Goal: Information Seeking & Learning: Check status

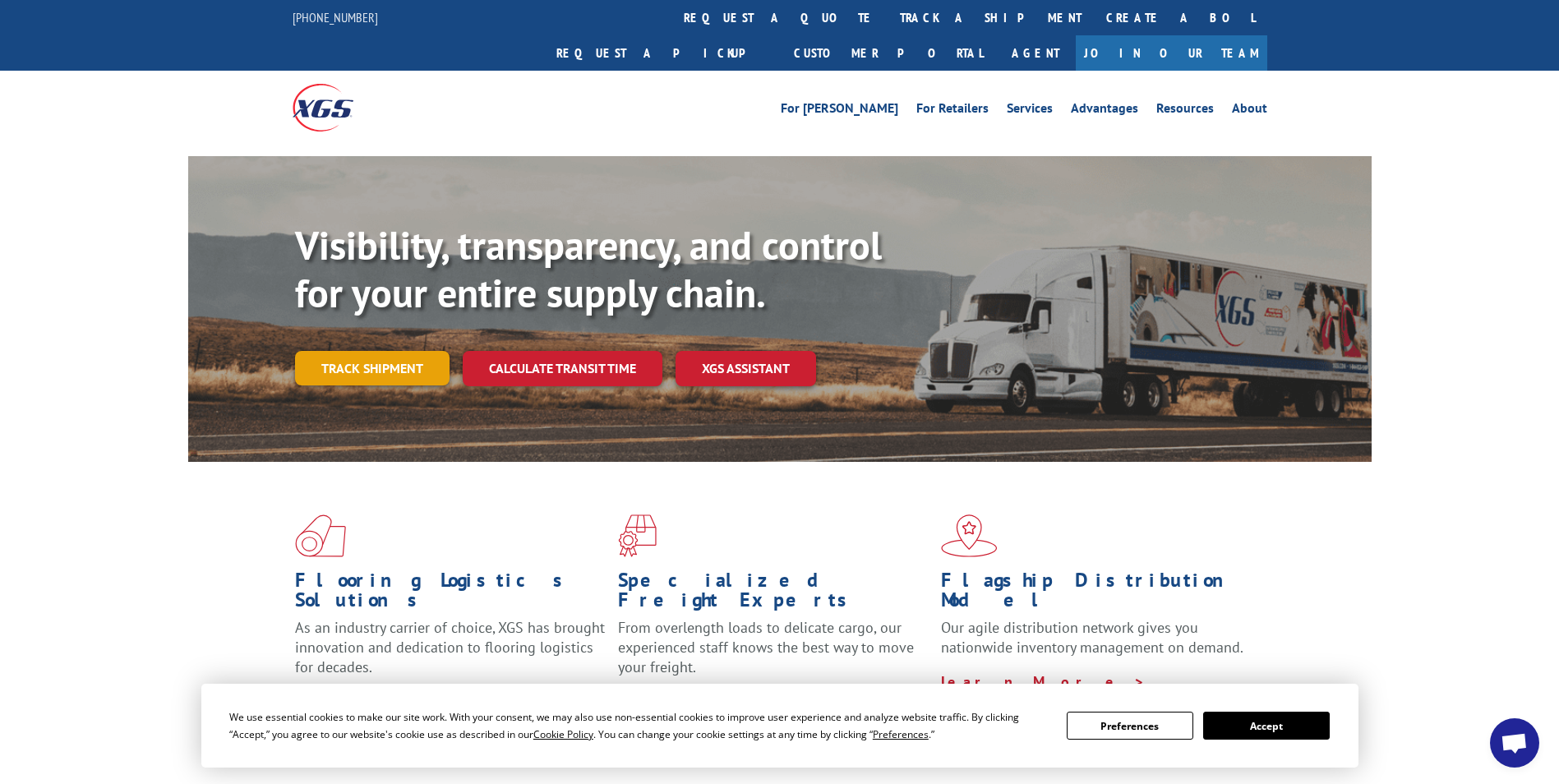
click at [397, 351] on link "Track shipment" at bounding box center [372, 368] width 154 height 35
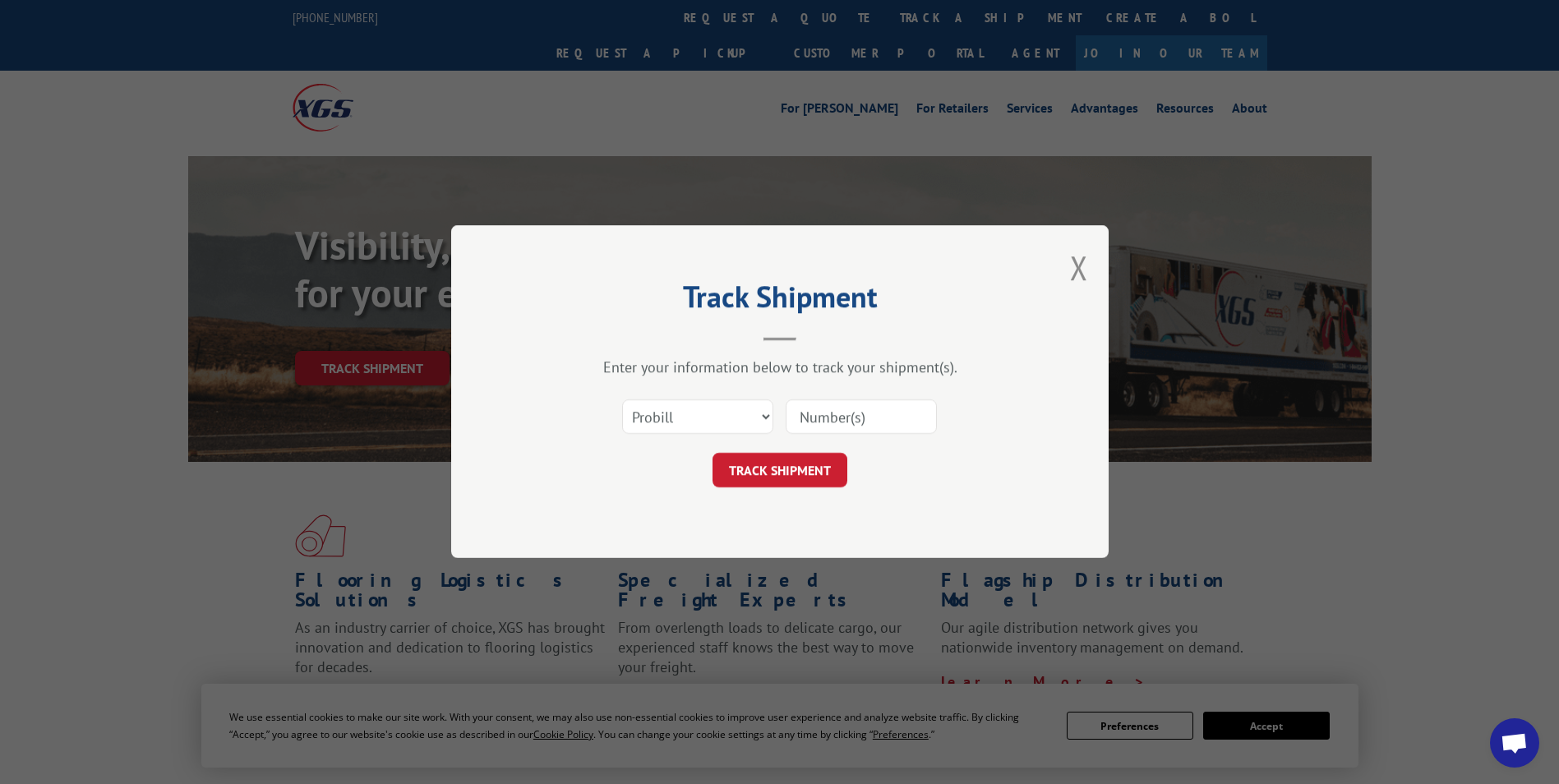
click at [878, 422] on input at bounding box center [861, 418] width 151 height 35
paste input "17633909"
type input "17633909"
click at [743, 456] on button "TRACK SHIPMENT" at bounding box center [780, 471] width 135 height 35
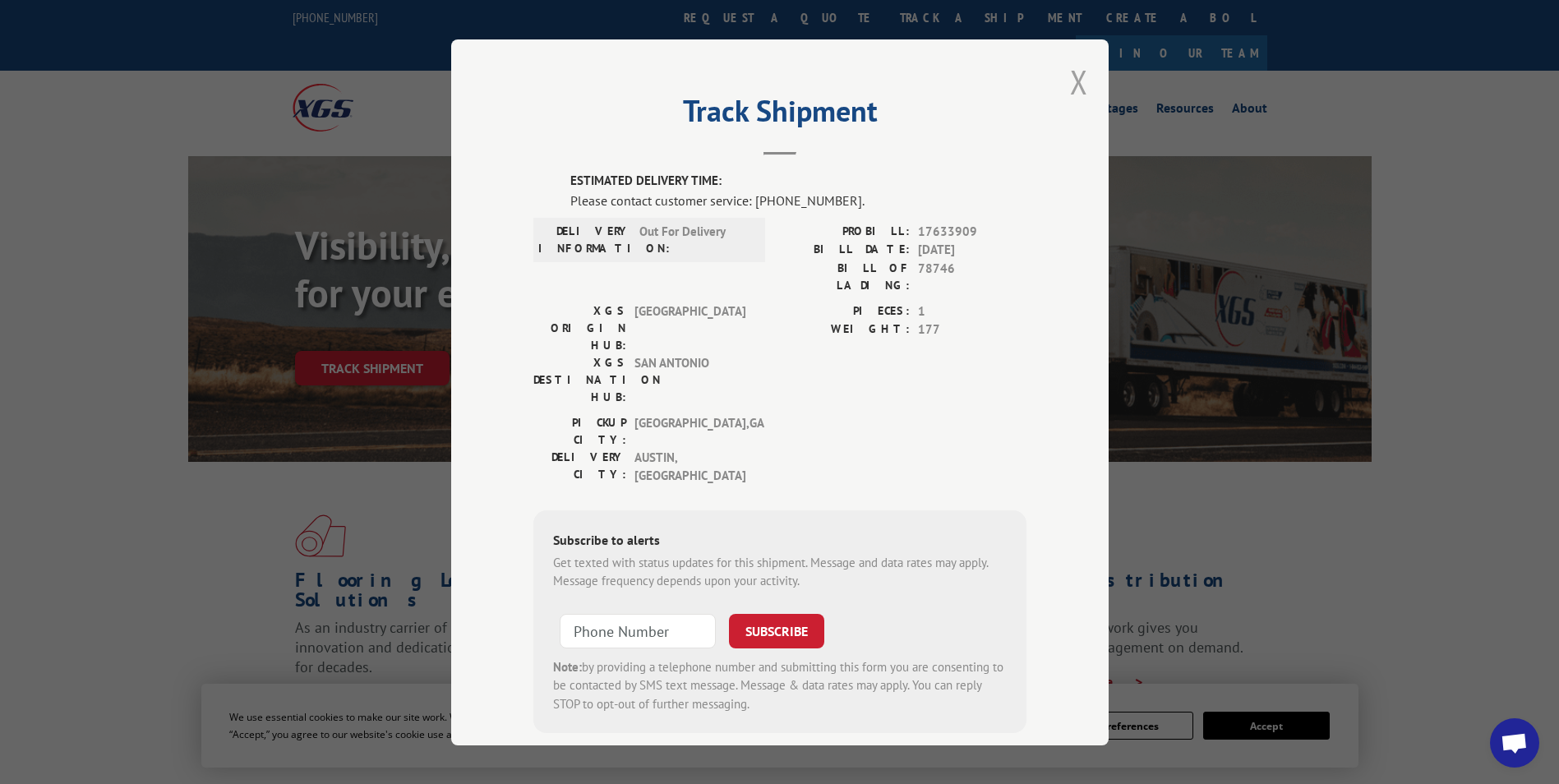
click at [1070, 84] on button "Close modal" at bounding box center [1079, 81] width 18 height 44
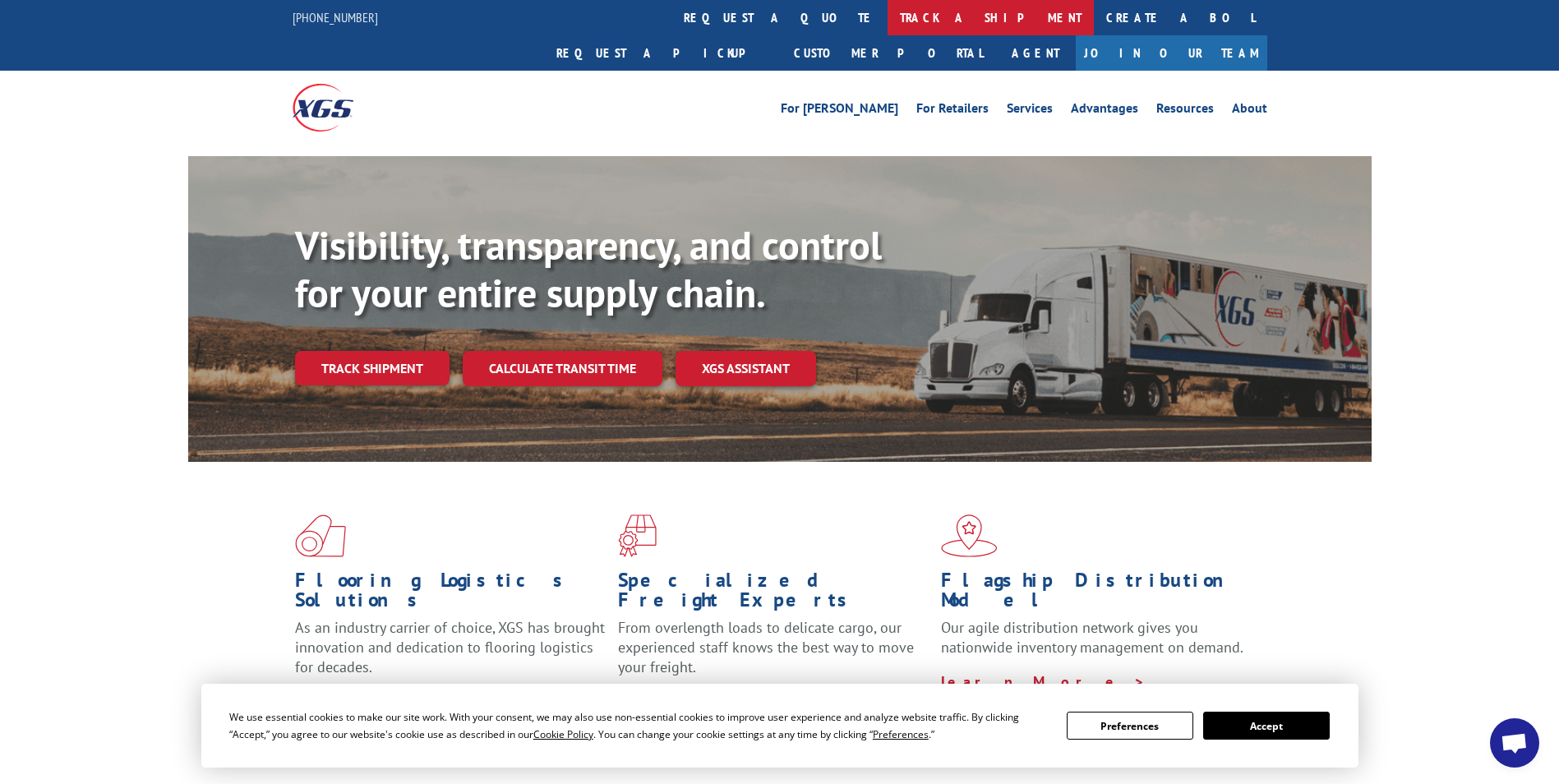
click at [888, 14] on link "track a shipment" at bounding box center [990, 17] width 206 height 36
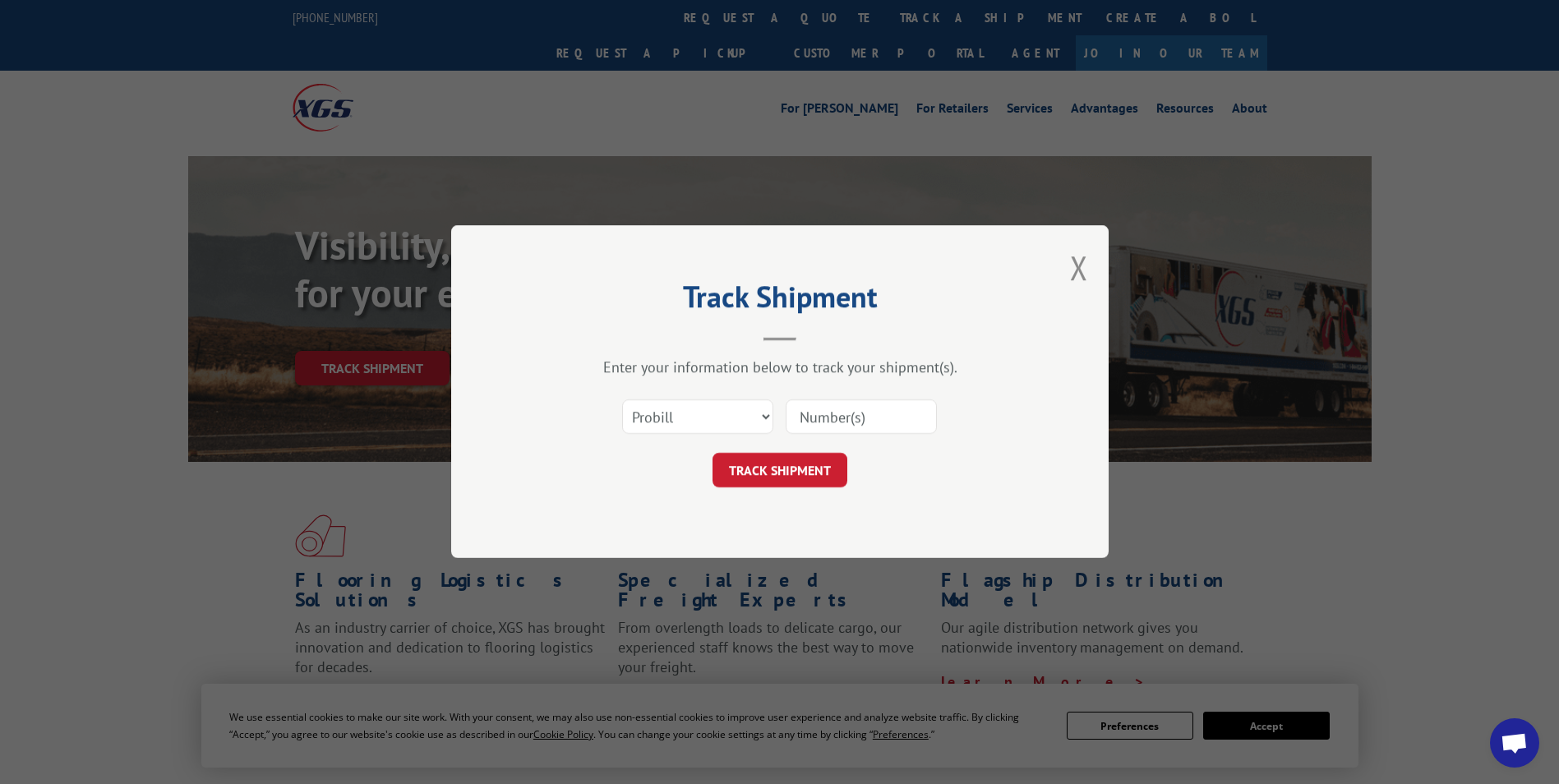
click at [881, 425] on input at bounding box center [861, 418] width 151 height 35
paste input "17633886"
type input "17633886"
click at [799, 462] on button "TRACK SHIPMENT" at bounding box center [780, 471] width 135 height 35
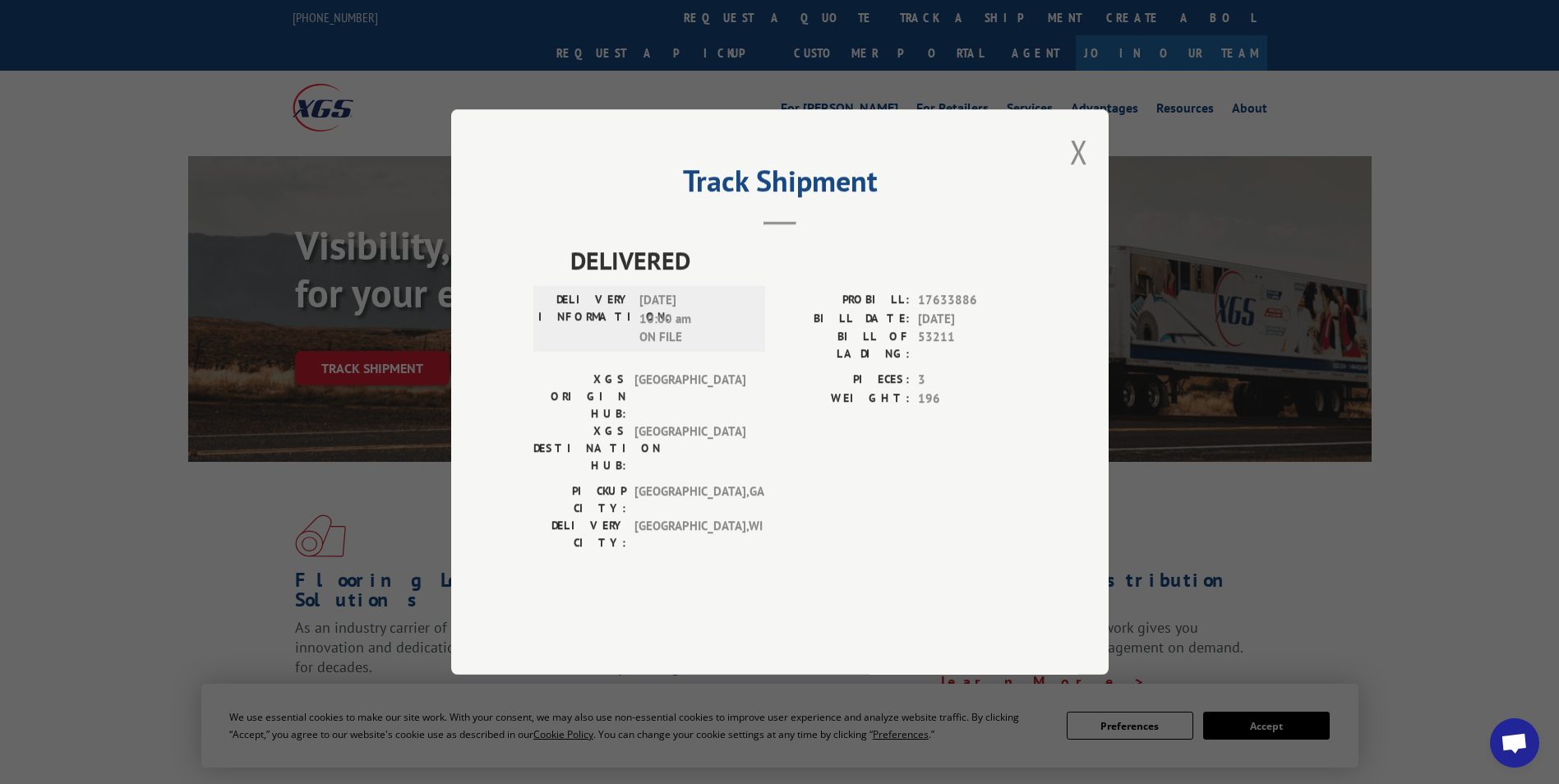
drag, startPoint x: 1084, startPoint y: 199, endPoint x: 1077, endPoint y: 195, distance: 8.1
click at [1084, 173] on button "Close modal" at bounding box center [1079, 152] width 18 height 44
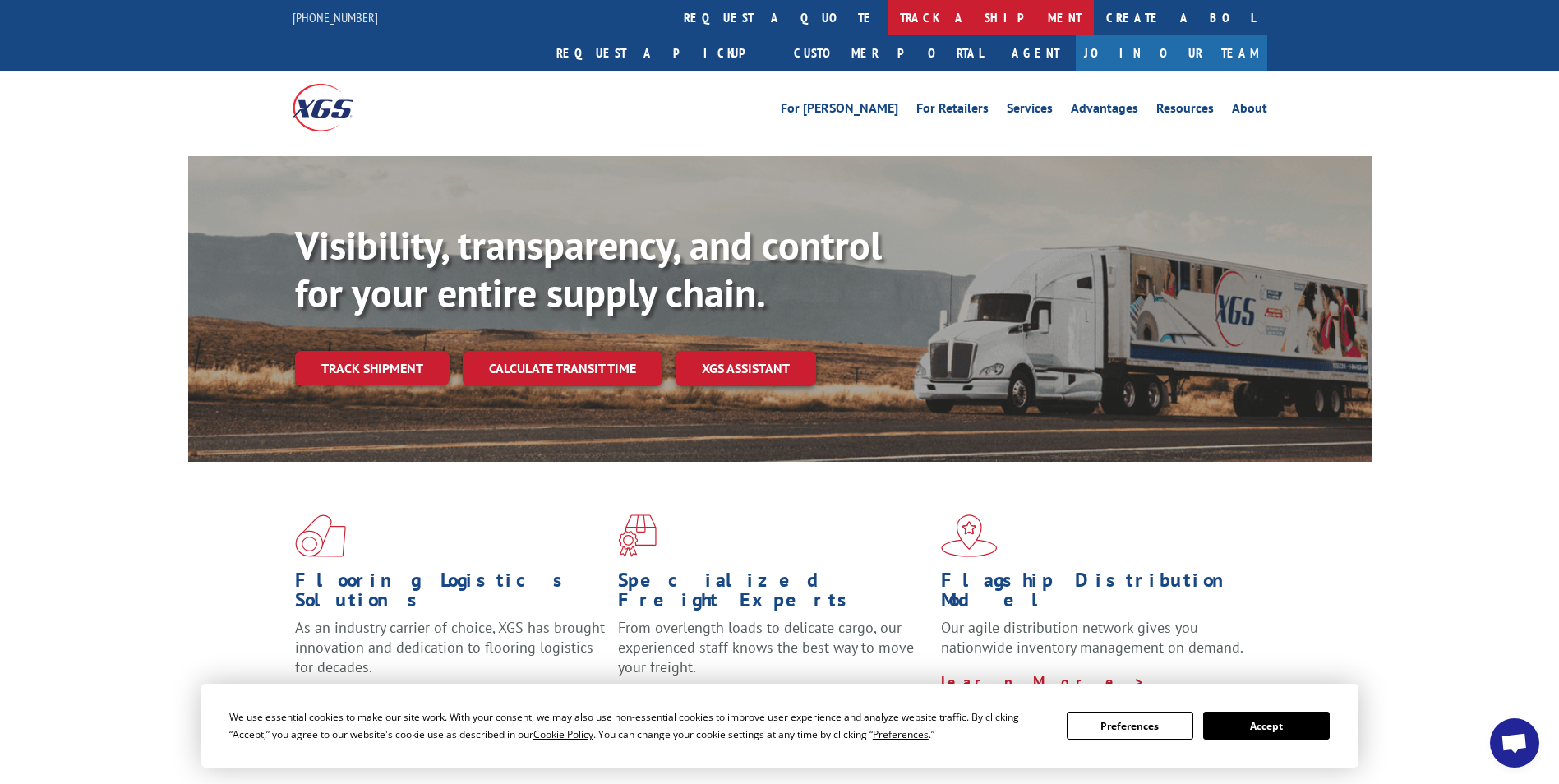
click at [888, 17] on link "track a shipment" at bounding box center [990, 17] width 206 height 36
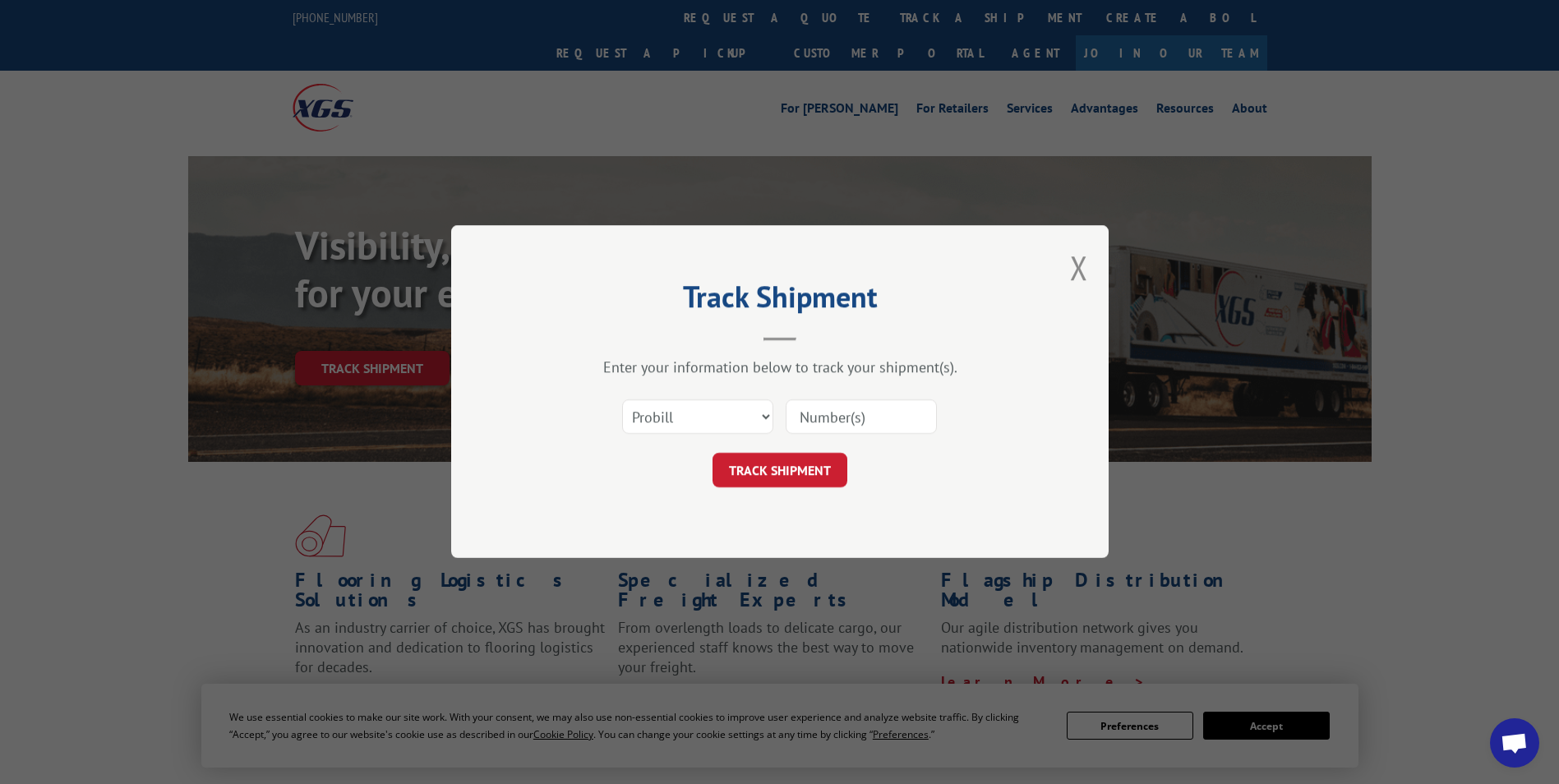
click at [830, 416] on input at bounding box center [861, 418] width 151 height 35
paste input "17633900"
type input "17633900"
click at [779, 465] on button "TRACK SHIPMENT" at bounding box center [780, 471] width 135 height 35
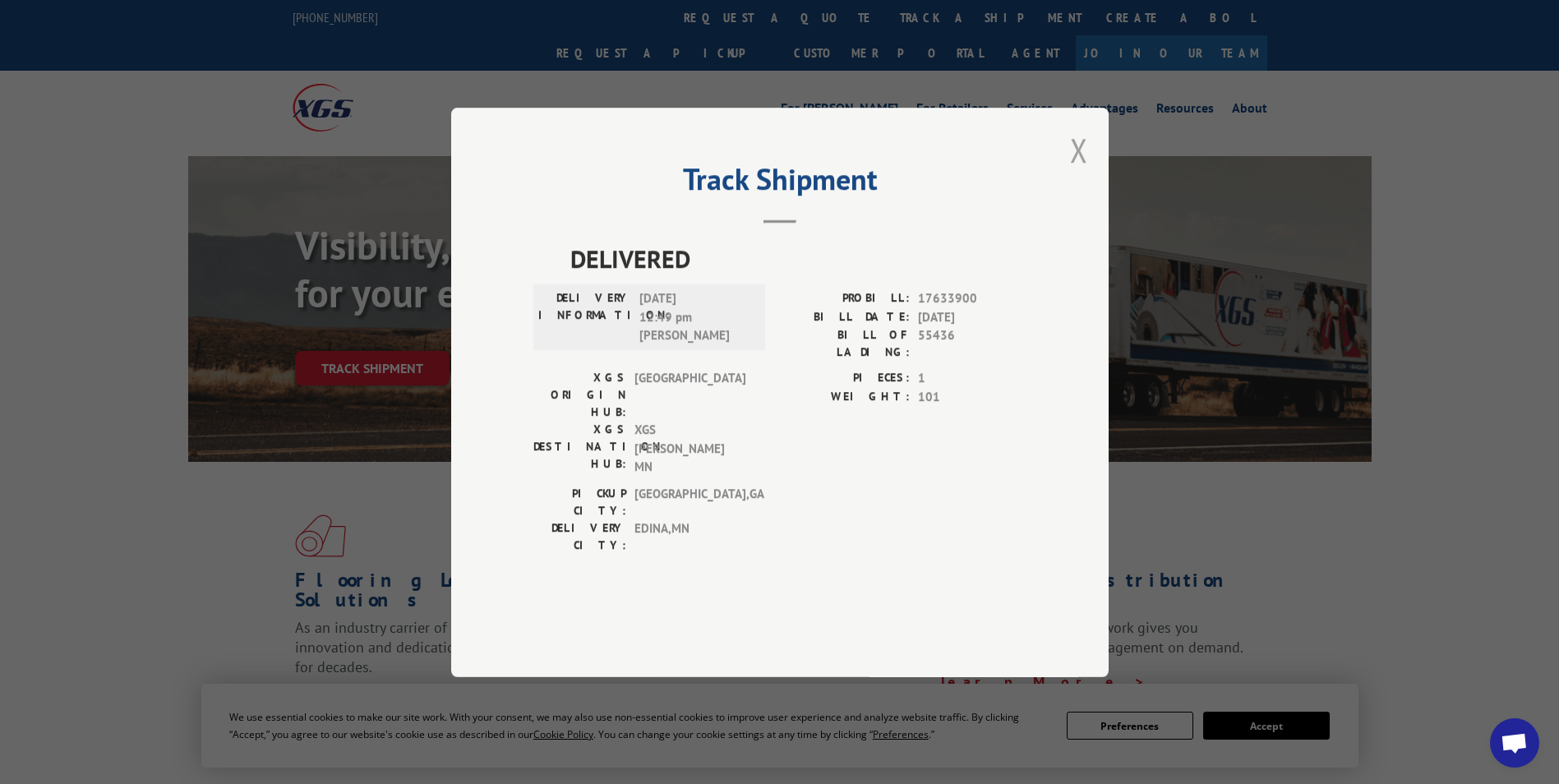
click at [1084, 172] on button "Close modal" at bounding box center [1079, 150] width 18 height 44
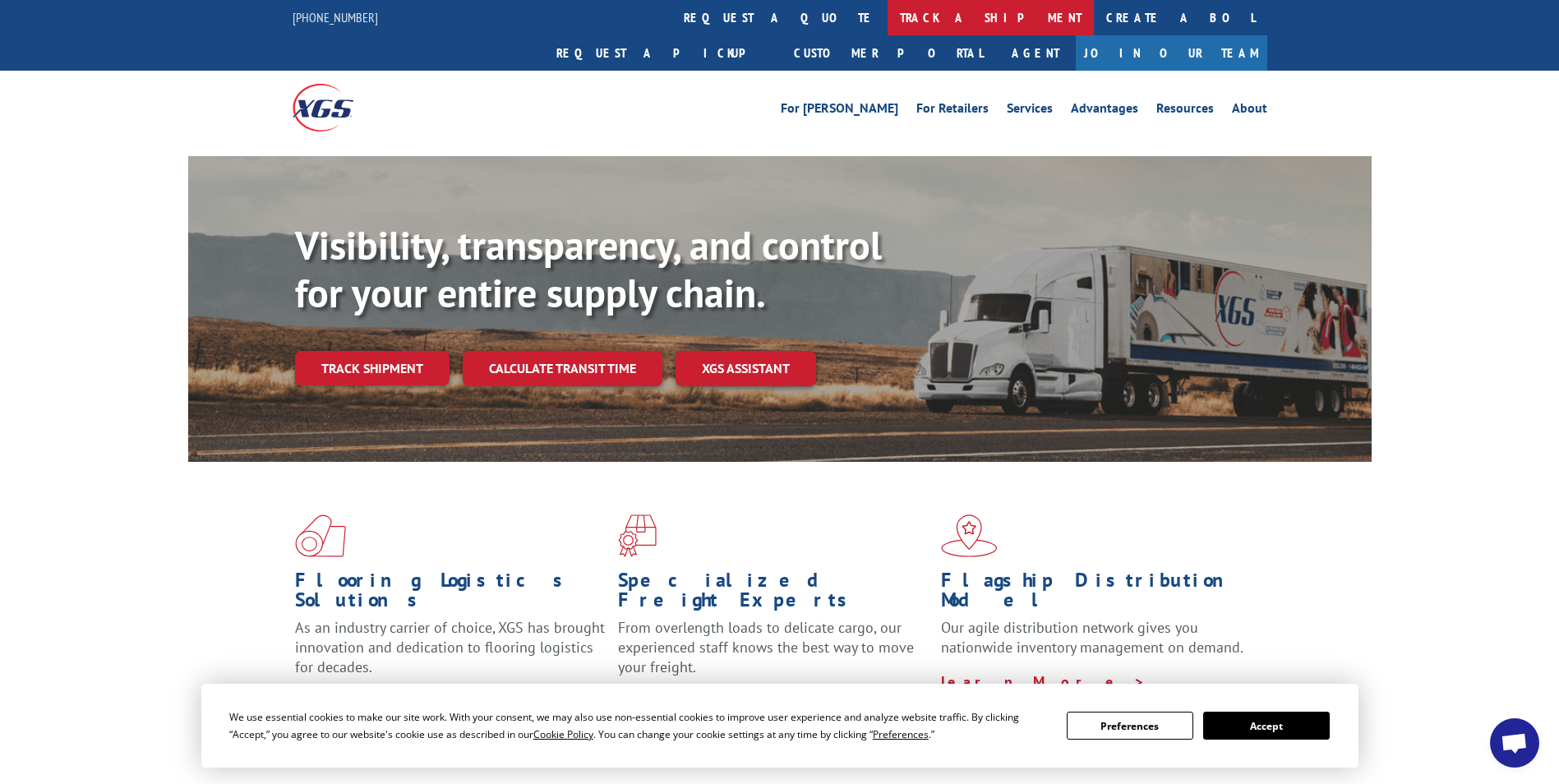
click at [888, 11] on link "track a shipment" at bounding box center [990, 17] width 206 height 36
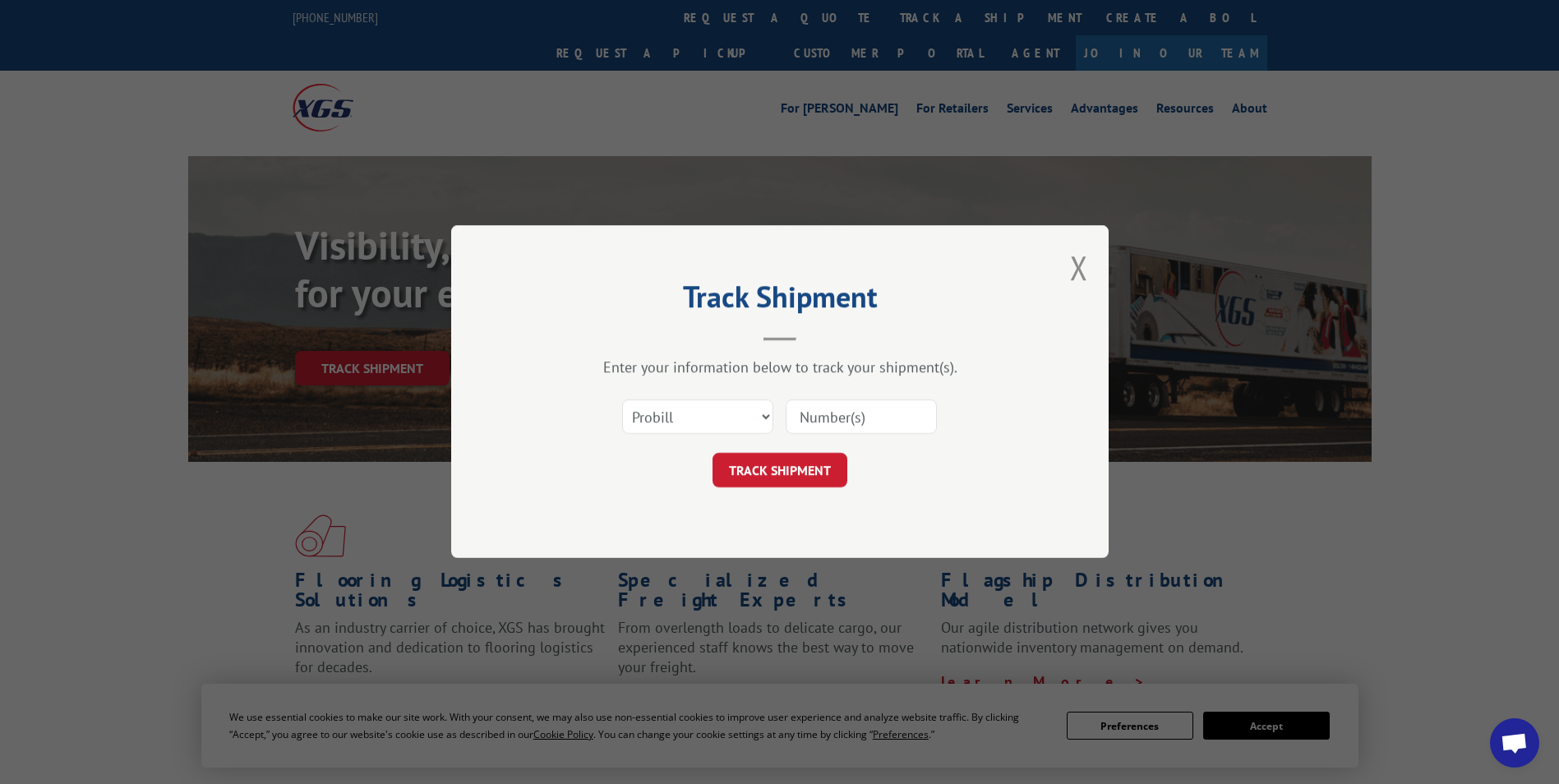
click at [900, 414] on input at bounding box center [861, 418] width 151 height 35
paste input "17633909"
type input "17633909"
click at [835, 476] on button "TRACK SHIPMENT" at bounding box center [780, 471] width 135 height 35
